Goal: Task Accomplishment & Management: Complete application form

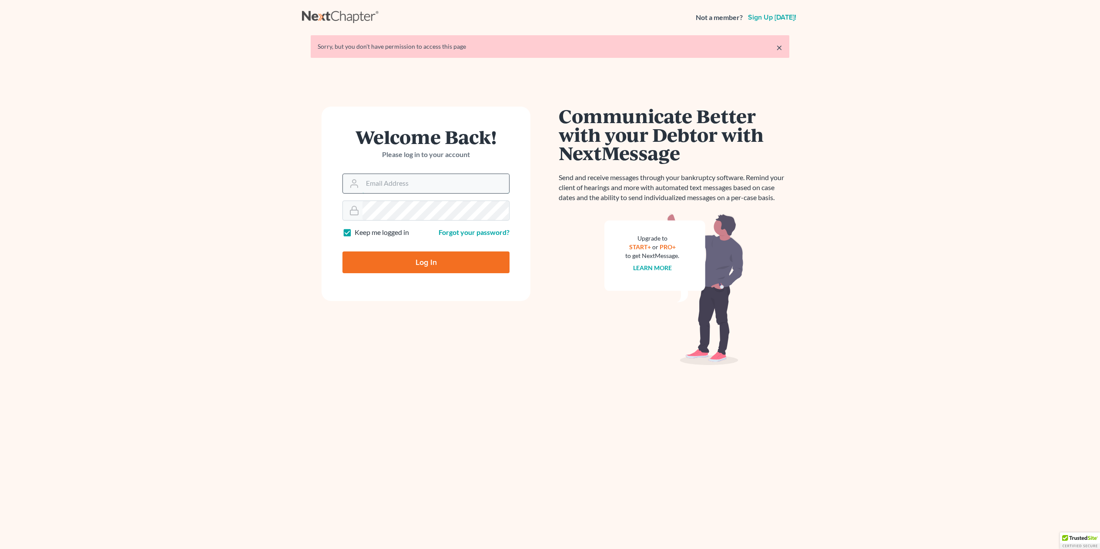
click at [411, 185] on input "Email Address" at bounding box center [436, 183] width 147 height 19
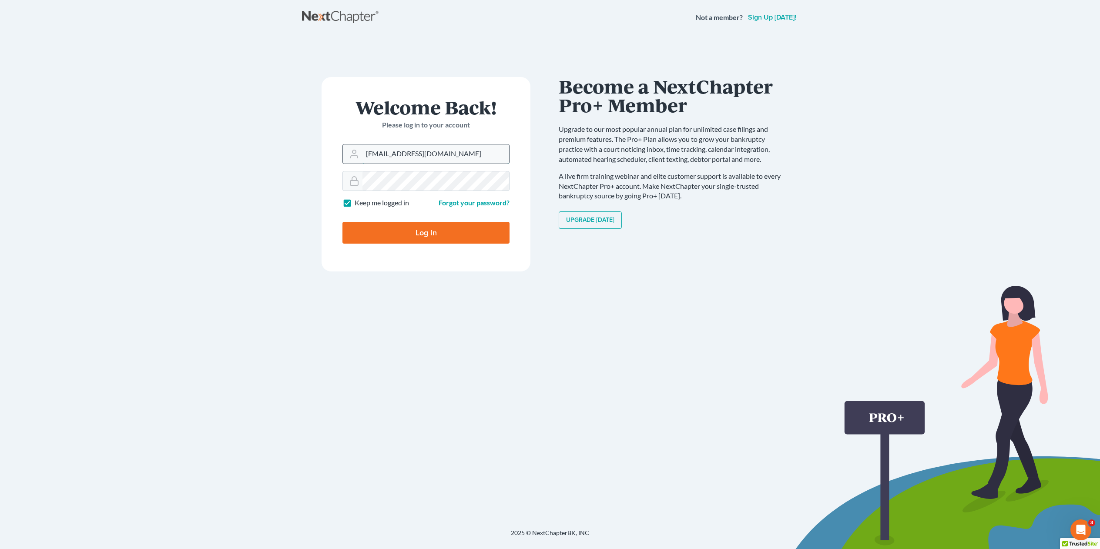
type input "[EMAIL_ADDRESS][DOMAIN_NAME]"
click at [342, 222] on input "Log In" at bounding box center [425, 233] width 167 height 22
type input "Thinking..."
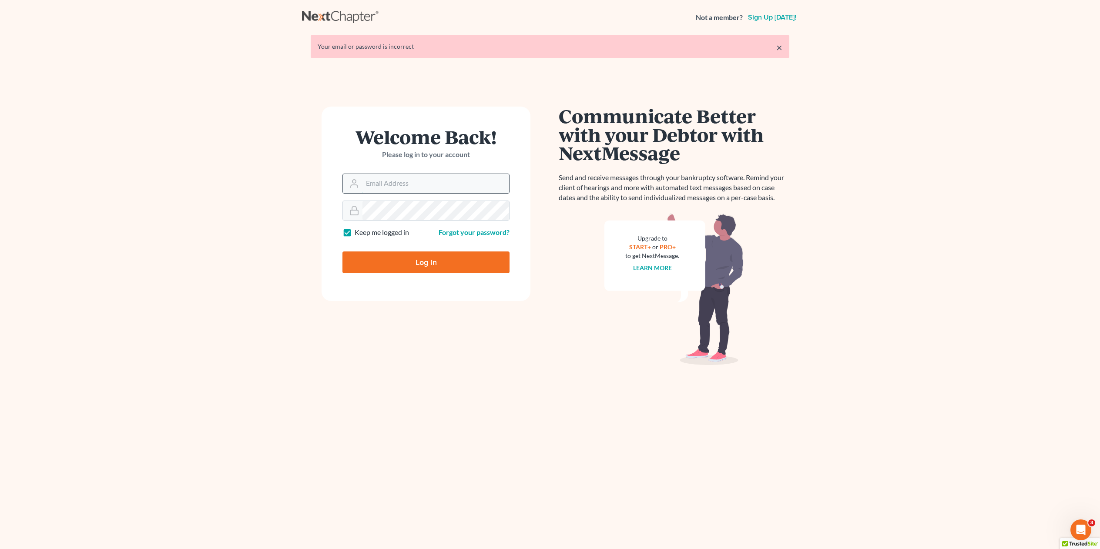
click at [410, 182] on input "Email Address" at bounding box center [436, 183] width 147 height 19
type input "[EMAIL_ADDRESS][DOMAIN_NAME]"
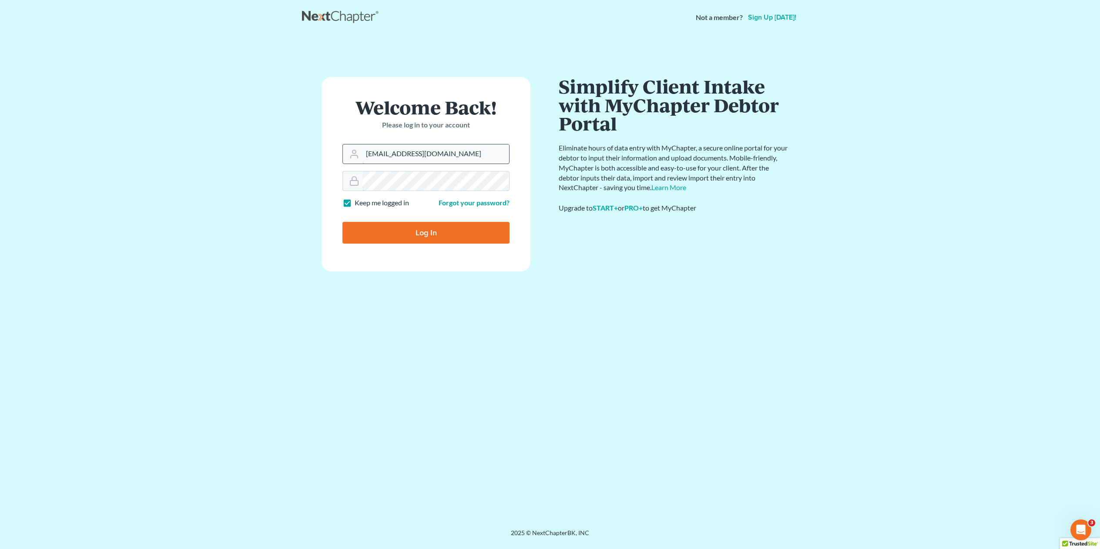
click at [342, 222] on input "Log In" at bounding box center [425, 233] width 167 height 22
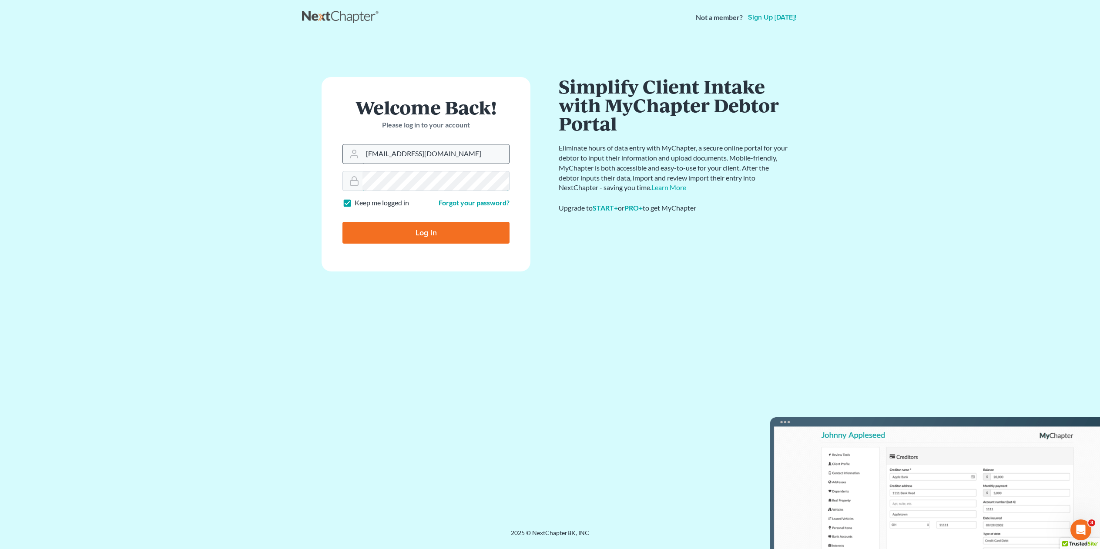
type input "Thinking..."
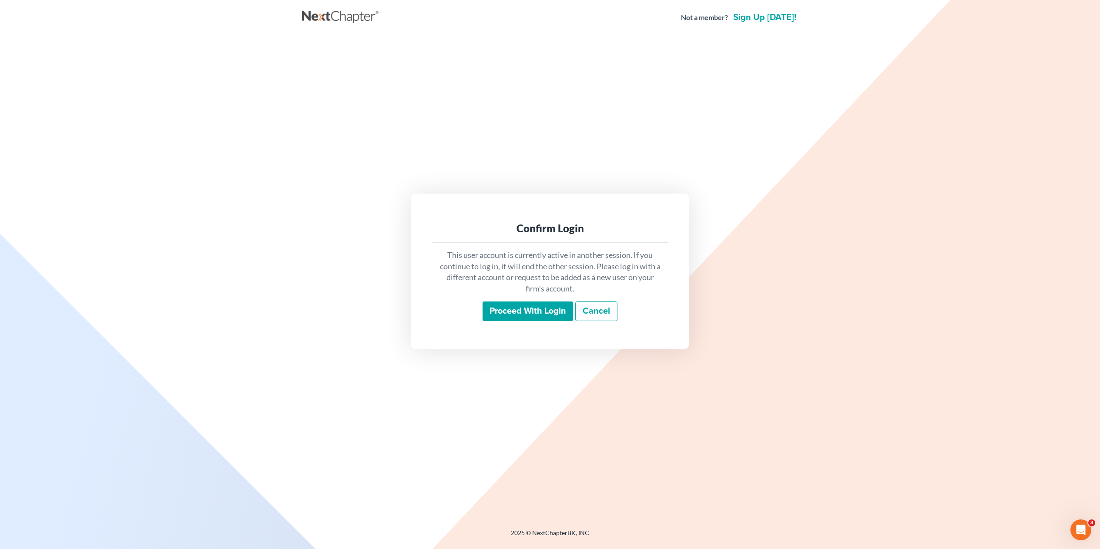
click at [508, 316] on input "Proceed with login" at bounding box center [528, 312] width 91 height 20
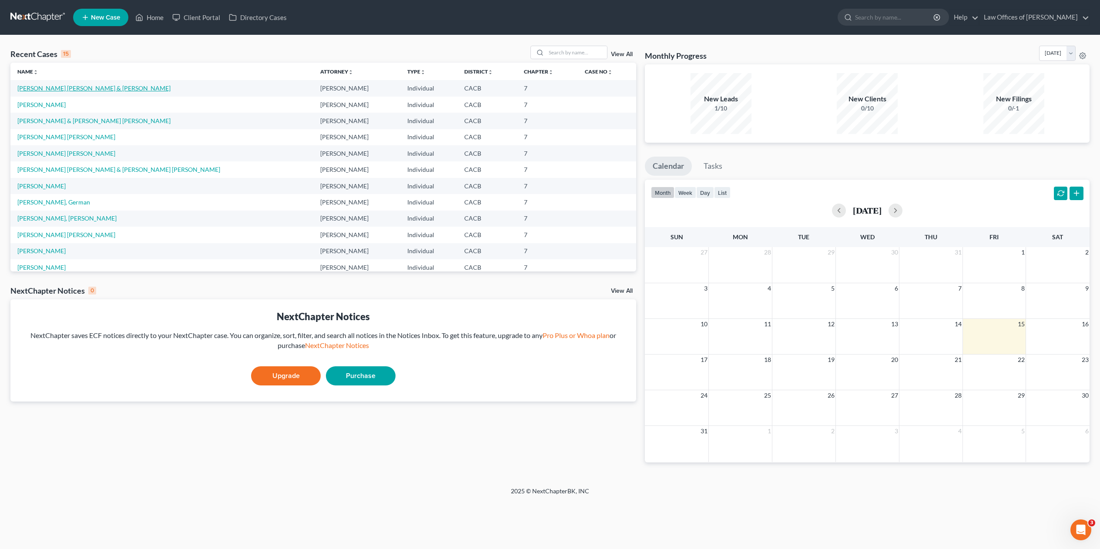
click at [97, 91] on link "[PERSON_NAME] [PERSON_NAME] & [PERSON_NAME]" at bounding box center [93, 87] width 153 height 7
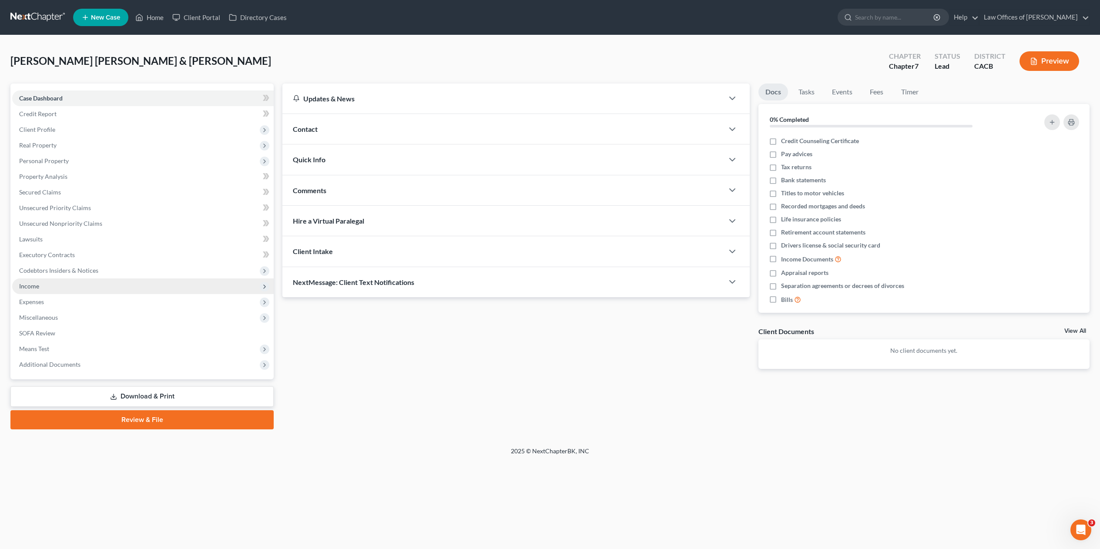
click at [31, 287] on span "Income" at bounding box center [29, 285] width 20 height 7
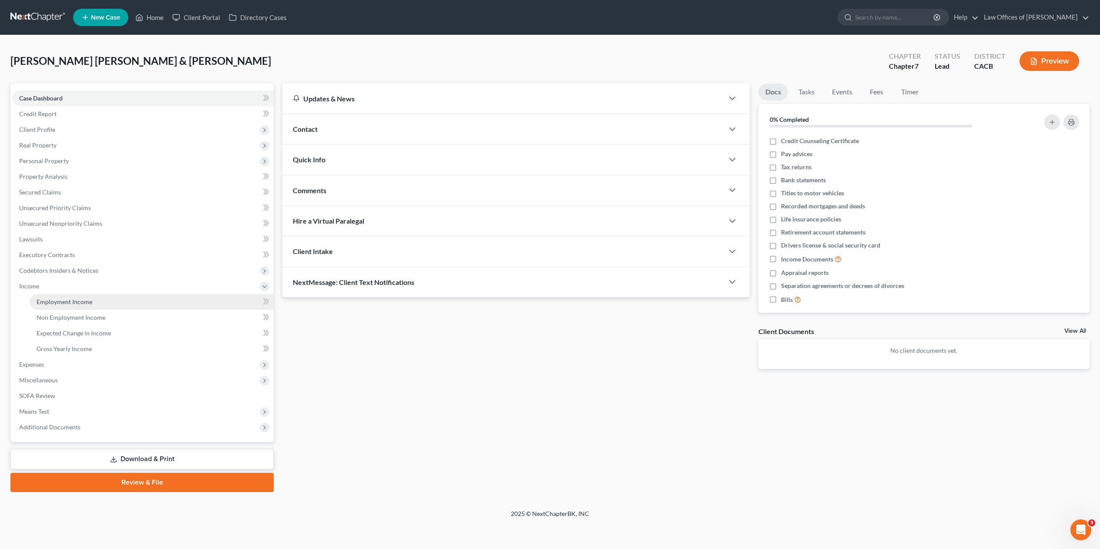
click at [71, 298] on span "Employment Income" at bounding box center [65, 301] width 56 height 7
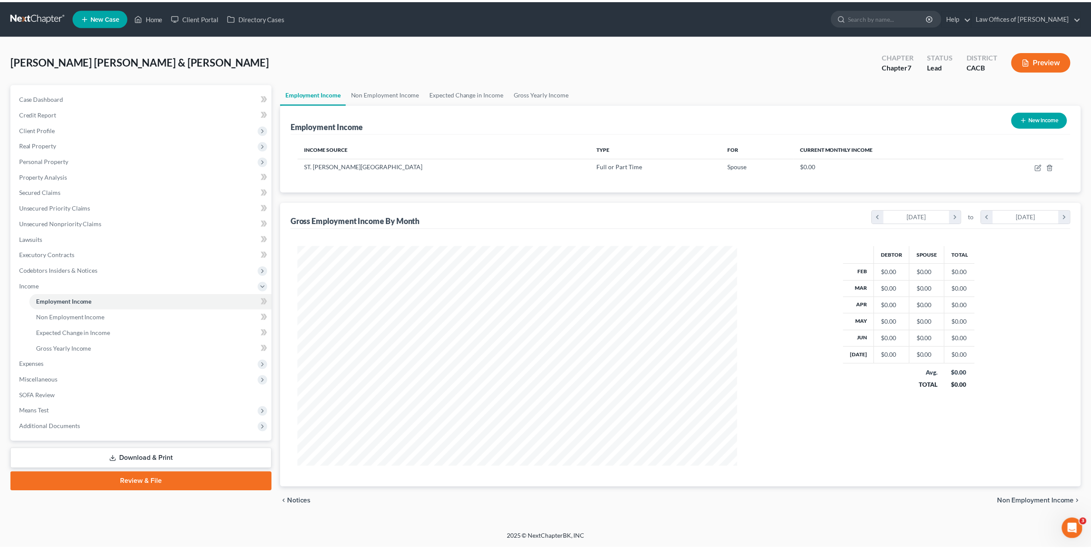
scroll to position [222, 460]
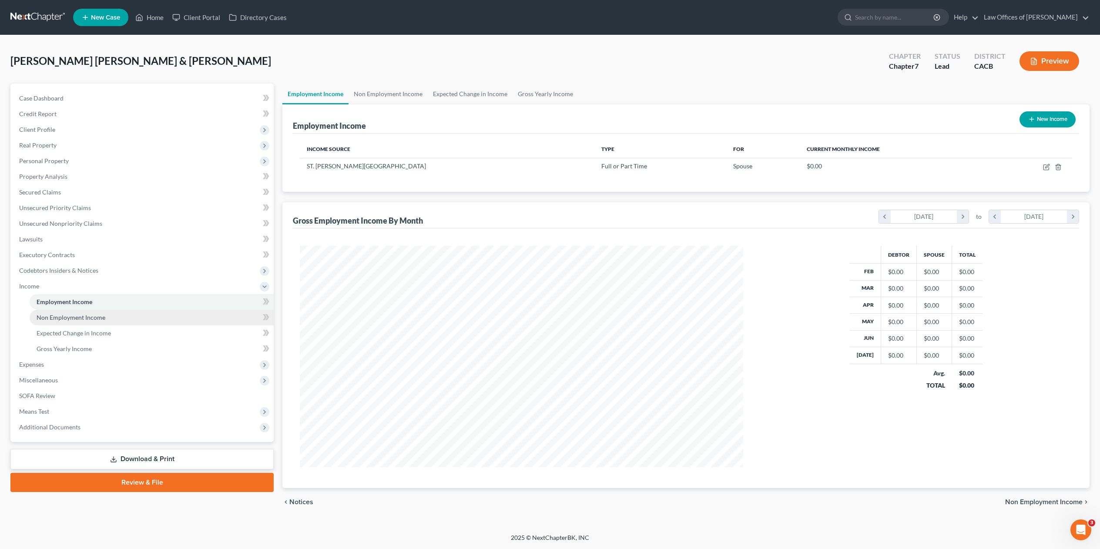
click at [74, 317] on span "Non Employment Income" at bounding box center [71, 317] width 69 height 7
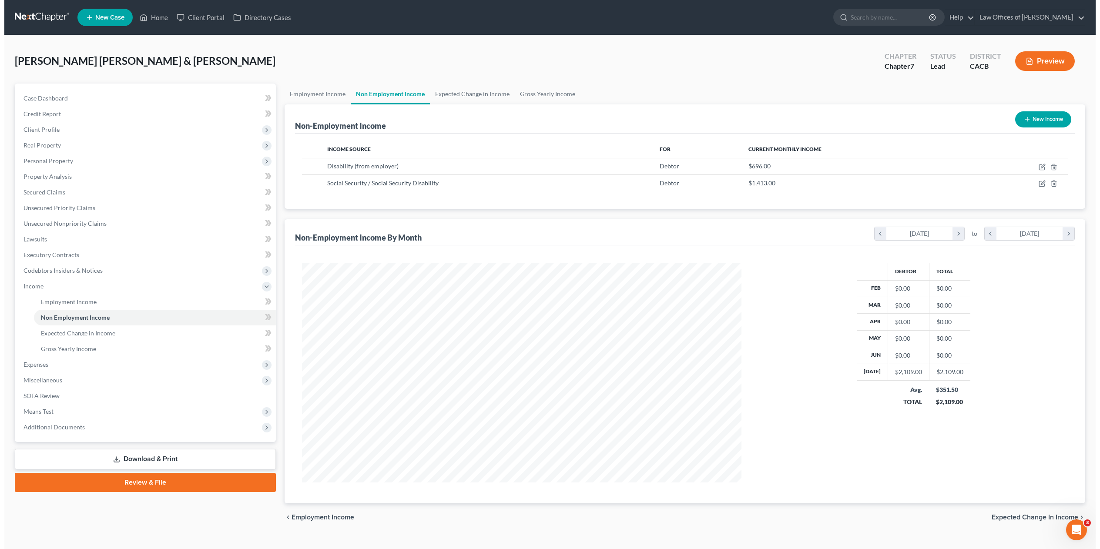
scroll to position [220, 457]
click at [1039, 184] on icon "button" at bounding box center [1037, 183] width 7 height 7
select select "4"
select select "0"
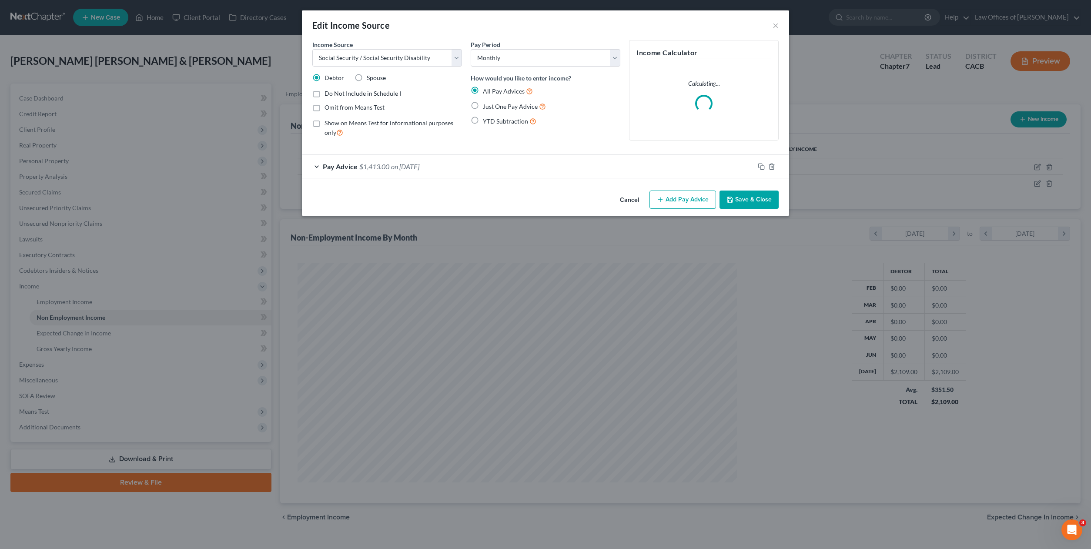
scroll to position [222, 460]
click at [319, 167] on div "Pay Advice $1,413.00 on [DATE]" at bounding box center [532, 166] width 453 height 23
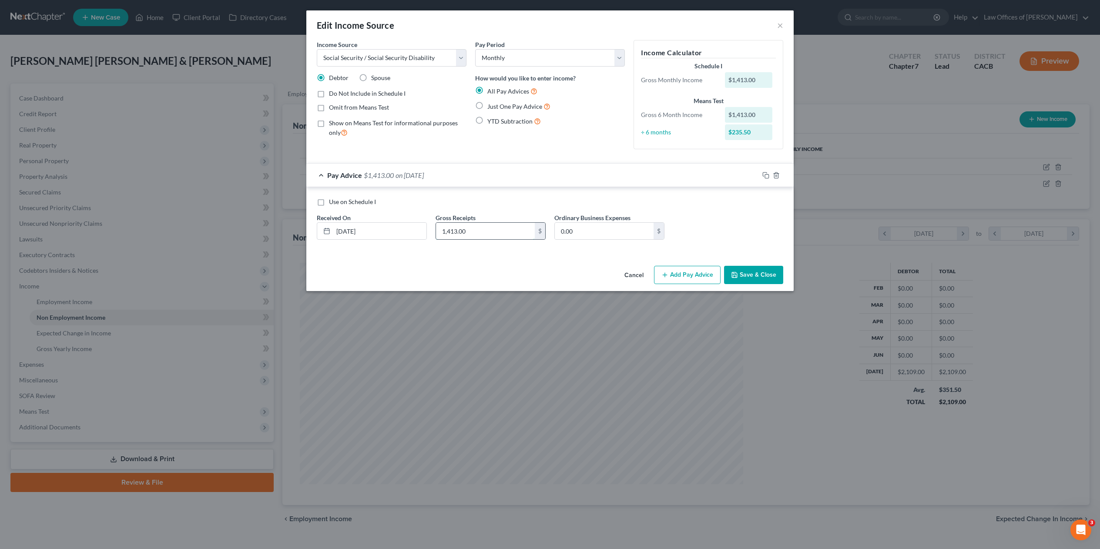
click at [457, 229] on input "1,413.00" at bounding box center [485, 231] width 99 height 17
click at [480, 232] on input "1,413.00" at bounding box center [485, 231] width 99 height 17
drag, startPoint x: 480, startPoint y: 232, endPoint x: 432, endPoint y: 228, distance: 48.9
click at [432, 228] on div "Gross Receipts 1,413.00 $" at bounding box center [490, 226] width 119 height 27
type input "1,443.00"
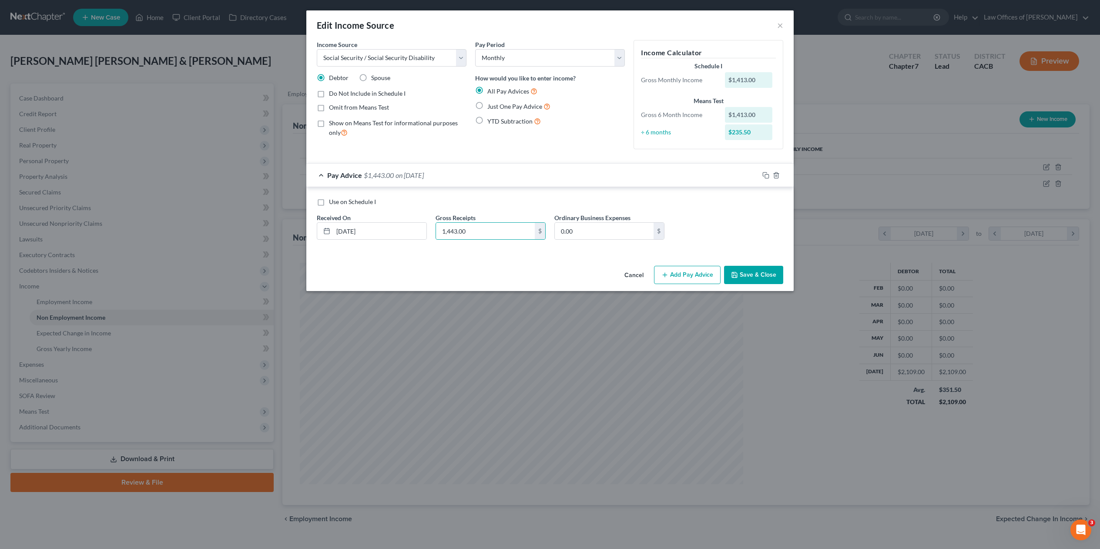
click at [769, 274] on button "Save & Close" at bounding box center [753, 275] width 59 height 18
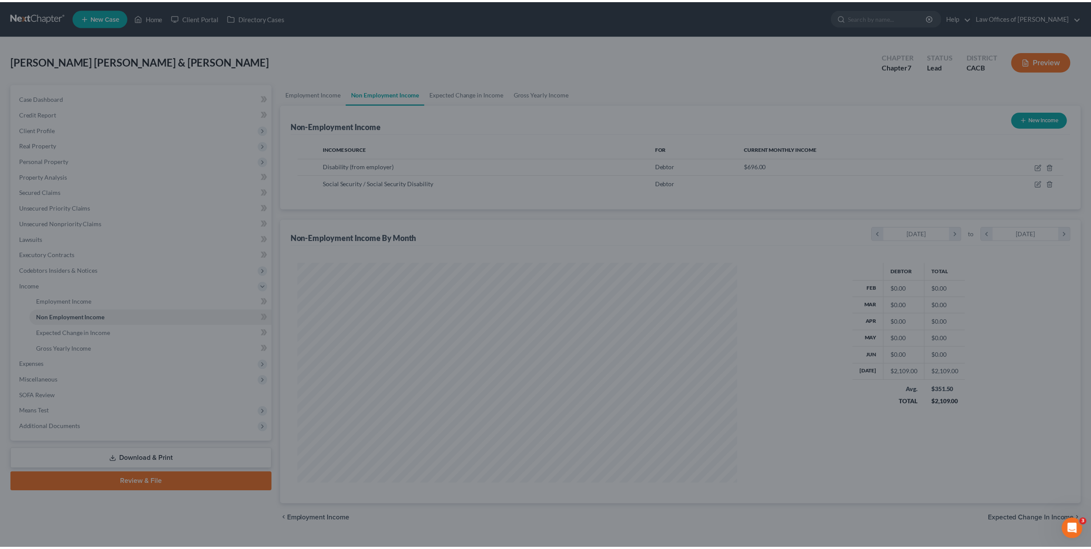
scroll to position [434960, 434723]
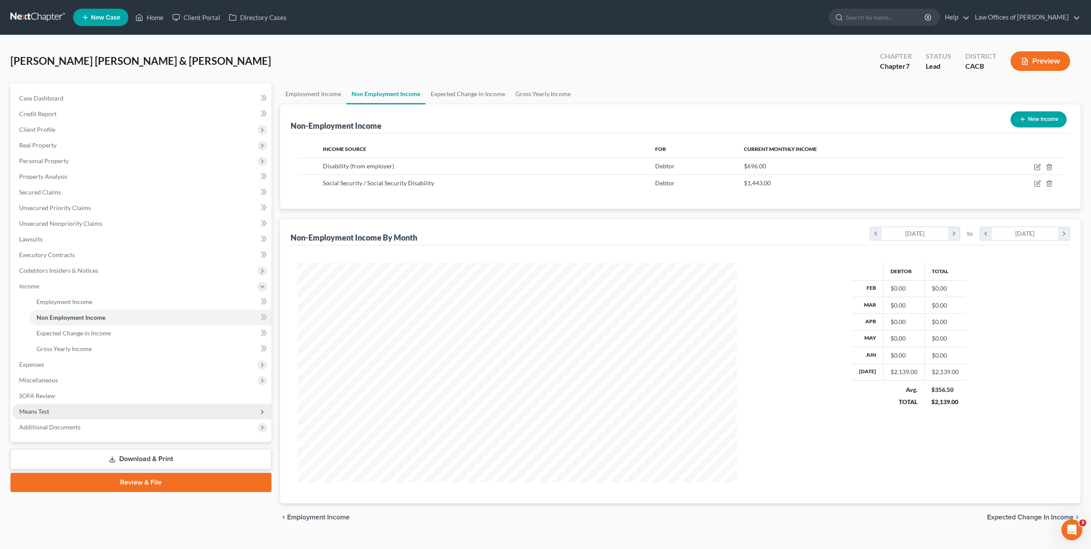
click at [32, 405] on span "Means Test" at bounding box center [141, 412] width 259 height 16
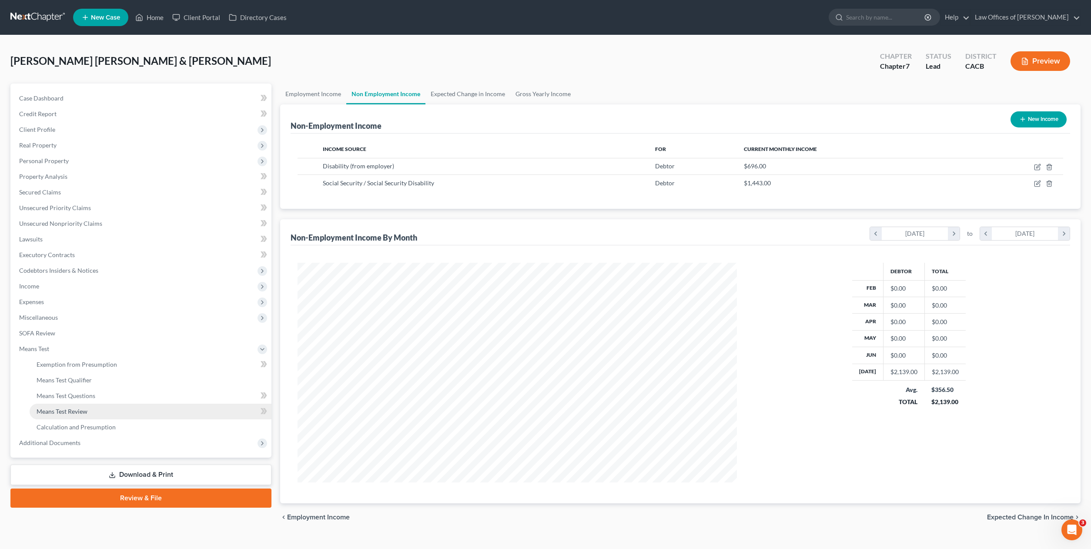
click at [75, 413] on span "Means Test Review" at bounding box center [62, 411] width 51 height 7
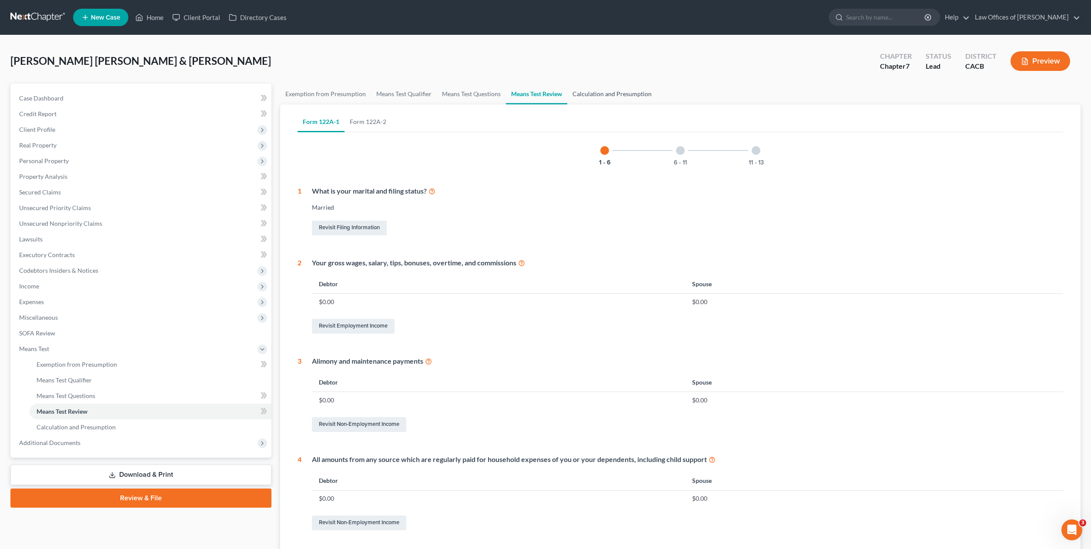
click at [596, 89] on link "Calculation and Presumption" at bounding box center [612, 94] width 90 height 21
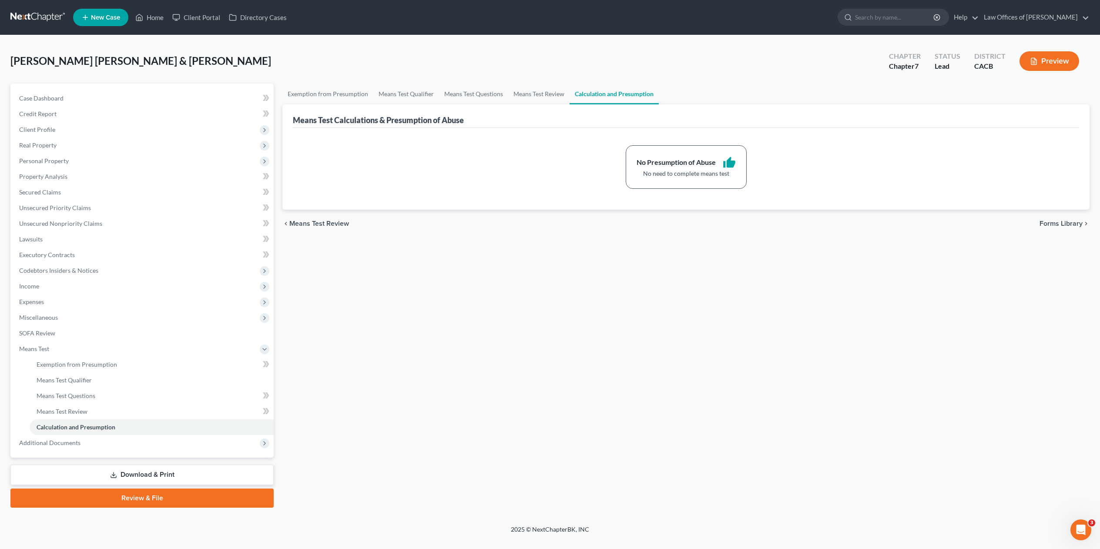
click at [145, 474] on link "Download & Print" at bounding box center [141, 475] width 263 height 20
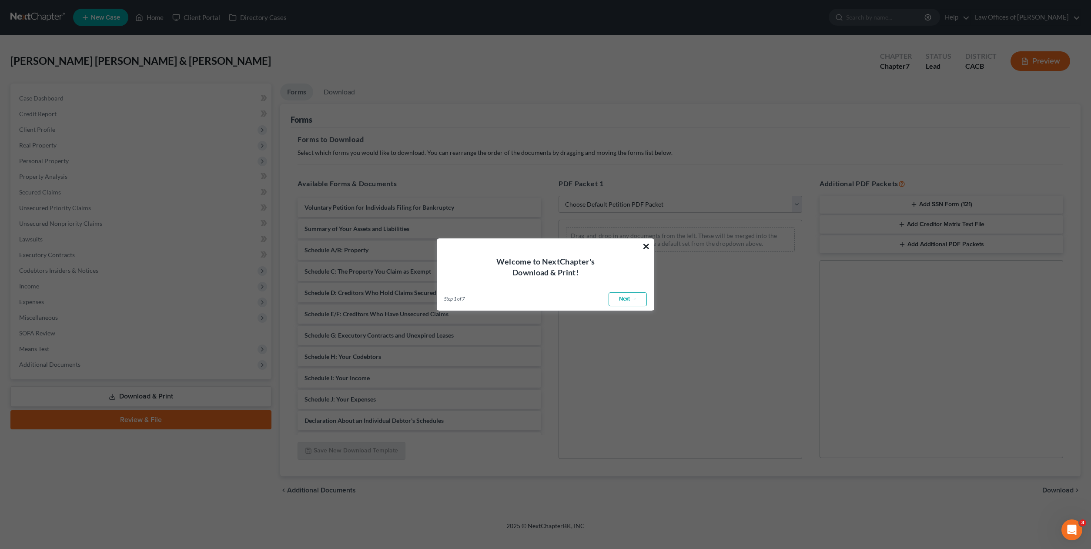
click at [643, 245] on button "×" at bounding box center [646, 246] width 8 height 14
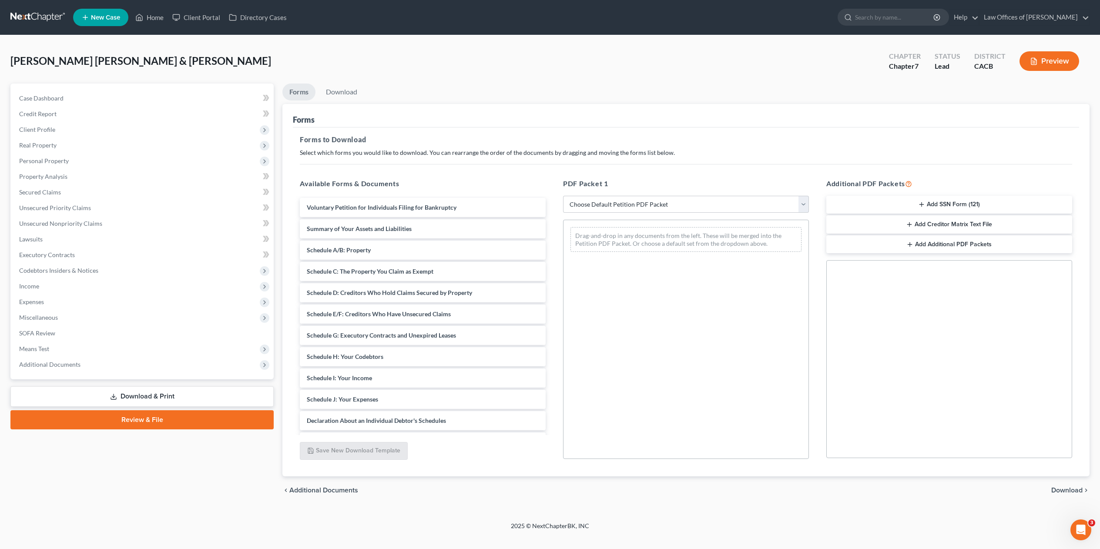
click at [155, 391] on link "Download & Print" at bounding box center [141, 396] width 263 height 20
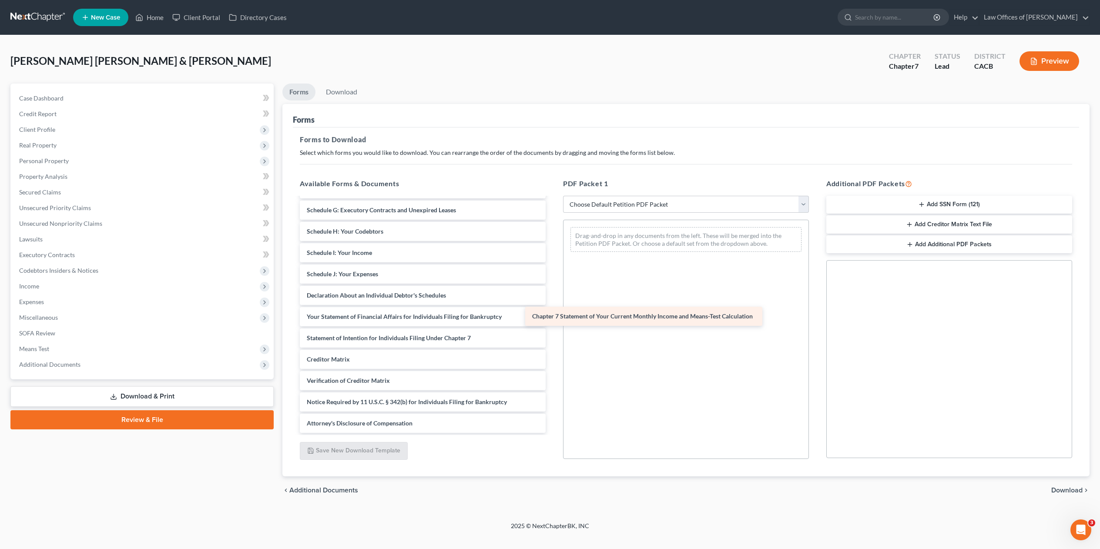
scroll to position [125, 0]
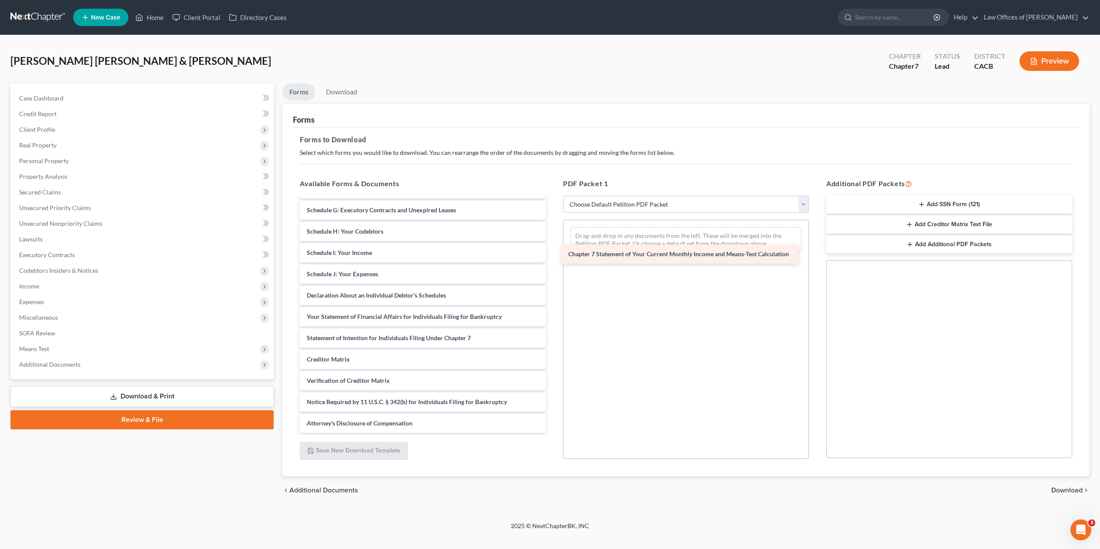
drag, startPoint x: 359, startPoint y: 337, endPoint x: 622, endPoint y: 242, distance: 279.9
click at [553, 242] on div "Chapter 7 Statement of Your Current Monthly Income and Means-Test Calculation V…" at bounding box center [423, 253] width 260 height 360
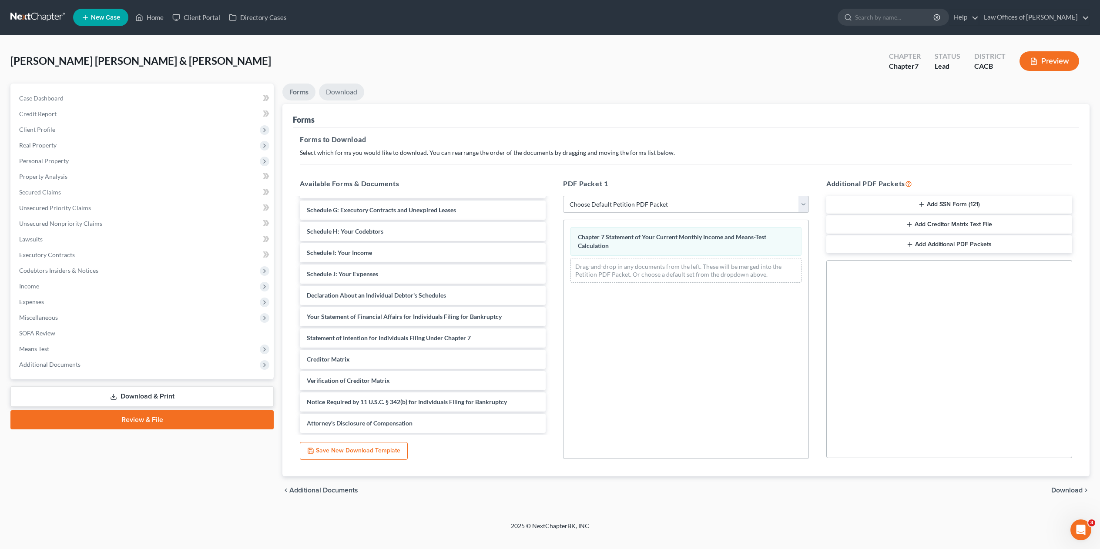
click at [341, 89] on link "Download" at bounding box center [341, 92] width 45 height 17
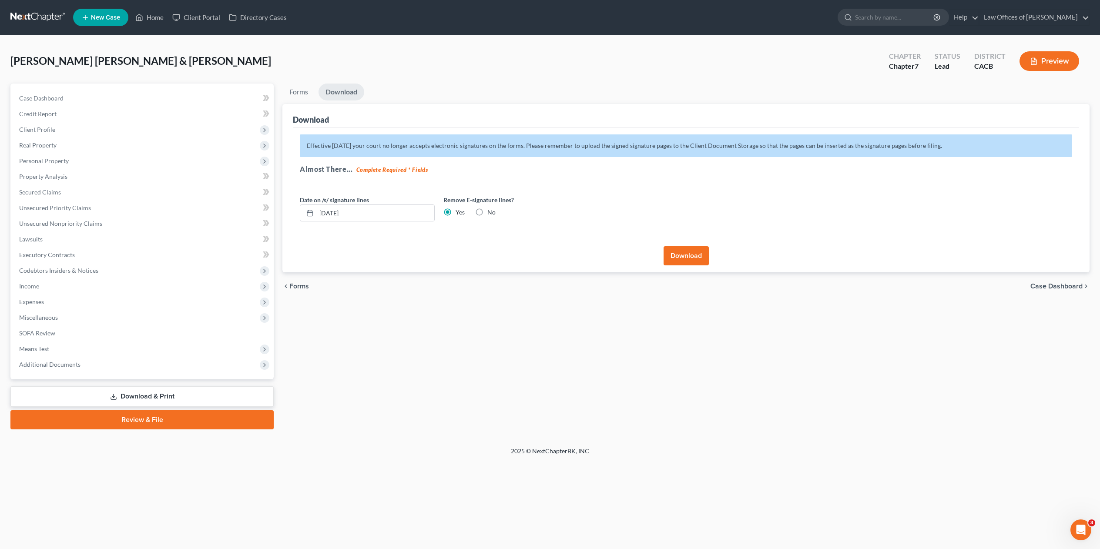
click at [697, 255] on button "Download" at bounding box center [686, 255] width 45 height 19
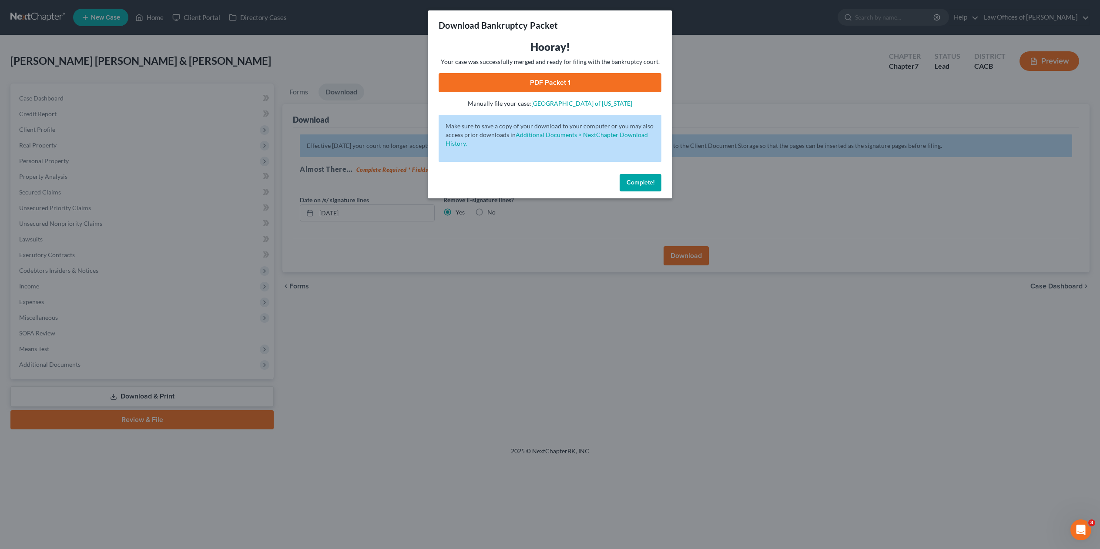
click at [521, 87] on link "PDF Packet 1" at bounding box center [550, 82] width 223 height 19
click at [645, 186] on button "Complete!" at bounding box center [641, 182] width 42 height 17
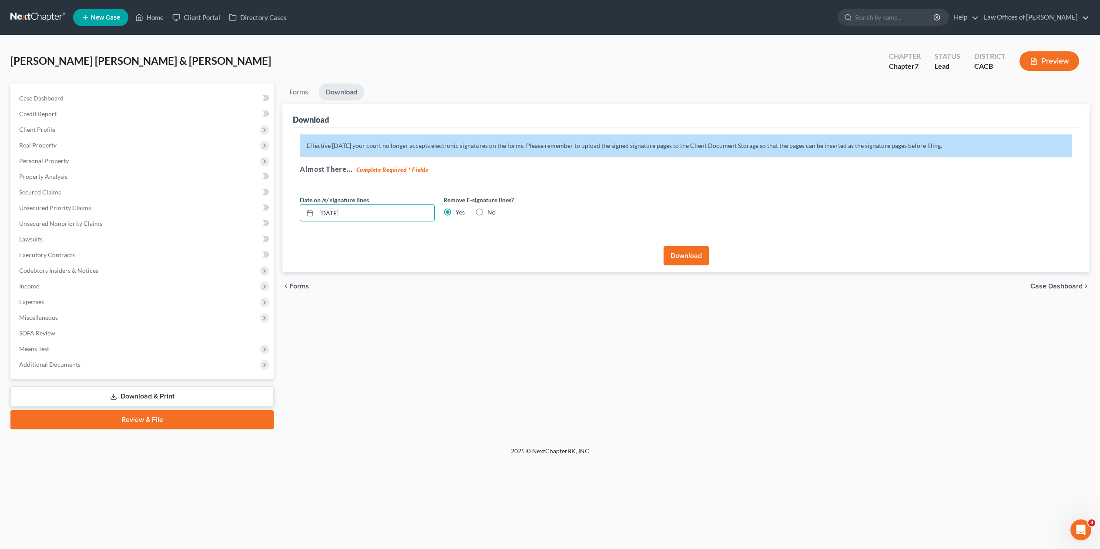
drag, startPoint x: 386, startPoint y: 211, endPoint x: 274, endPoint y: 235, distance: 114.6
click at [274, 235] on div "Petition Navigation Case Dashboard Payments Invoices Payments Payments Credit R…" at bounding box center [550, 257] width 1088 height 346
click at [611, 179] on div "Effective [DATE] your court no longer accepts electronic signatures on the form…" at bounding box center [686, 184] width 786 height 112
